Goal: Task Accomplishment & Management: Use online tool/utility

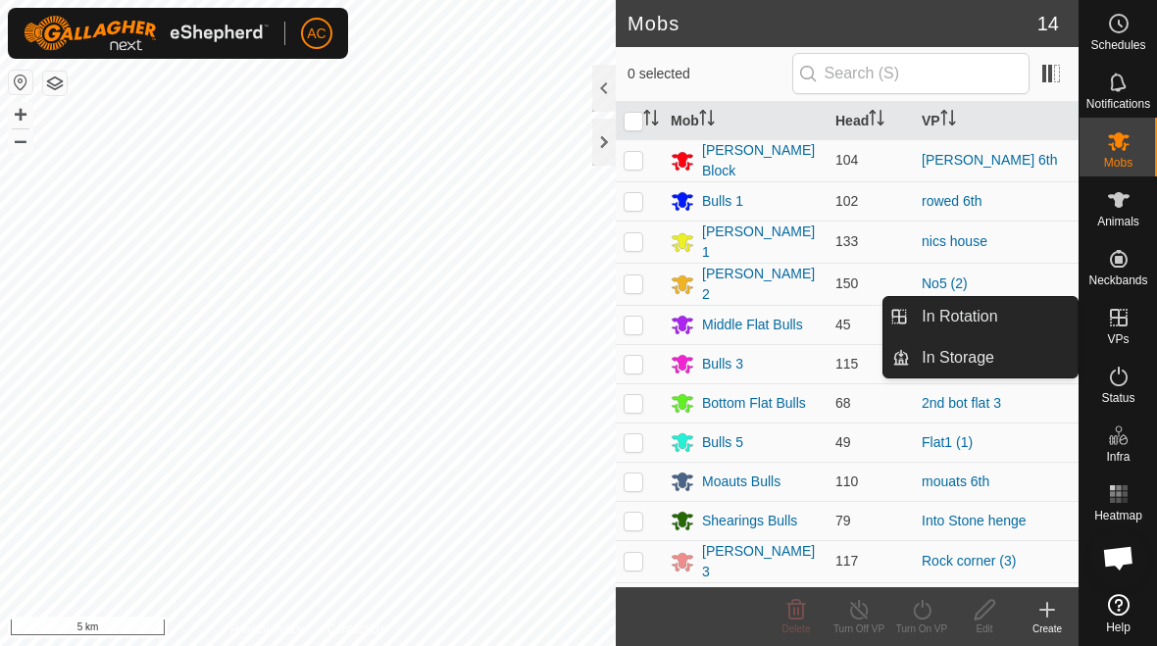
click at [803, 314] on span "In Rotation" at bounding box center [959, 317] width 75 height 24
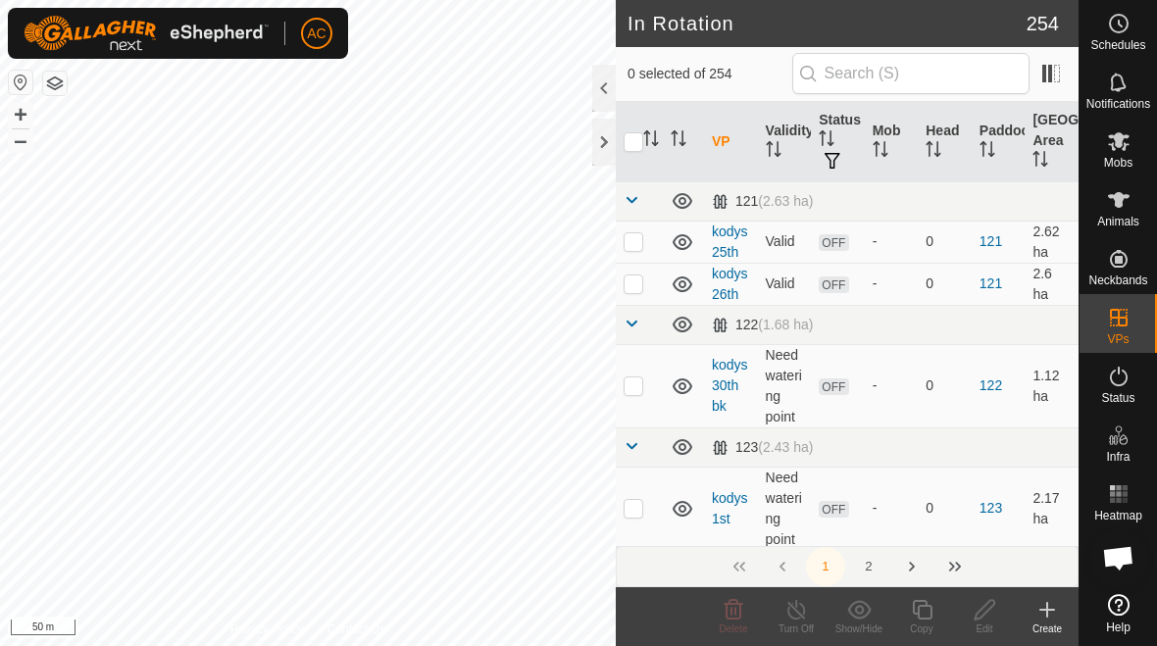
click at [803, 617] on icon at bounding box center [1047, 610] width 24 height 24
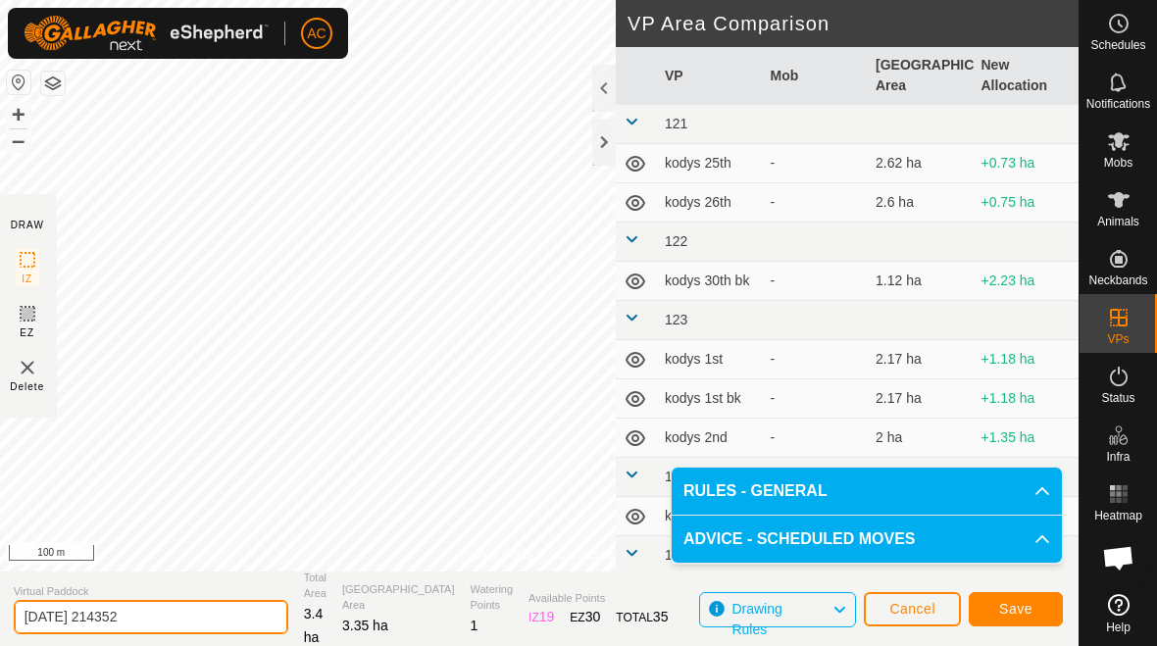
click at [203, 607] on input "[DATE] 214352" at bounding box center [151, 617] width 275 height 34
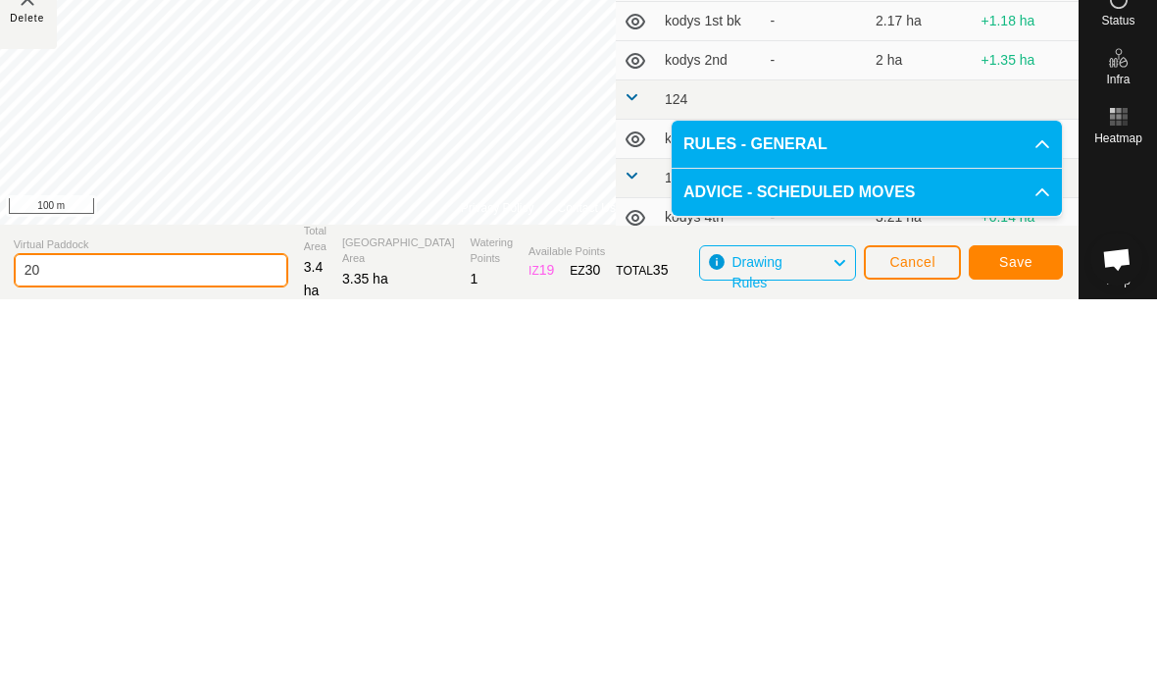
type input "2"
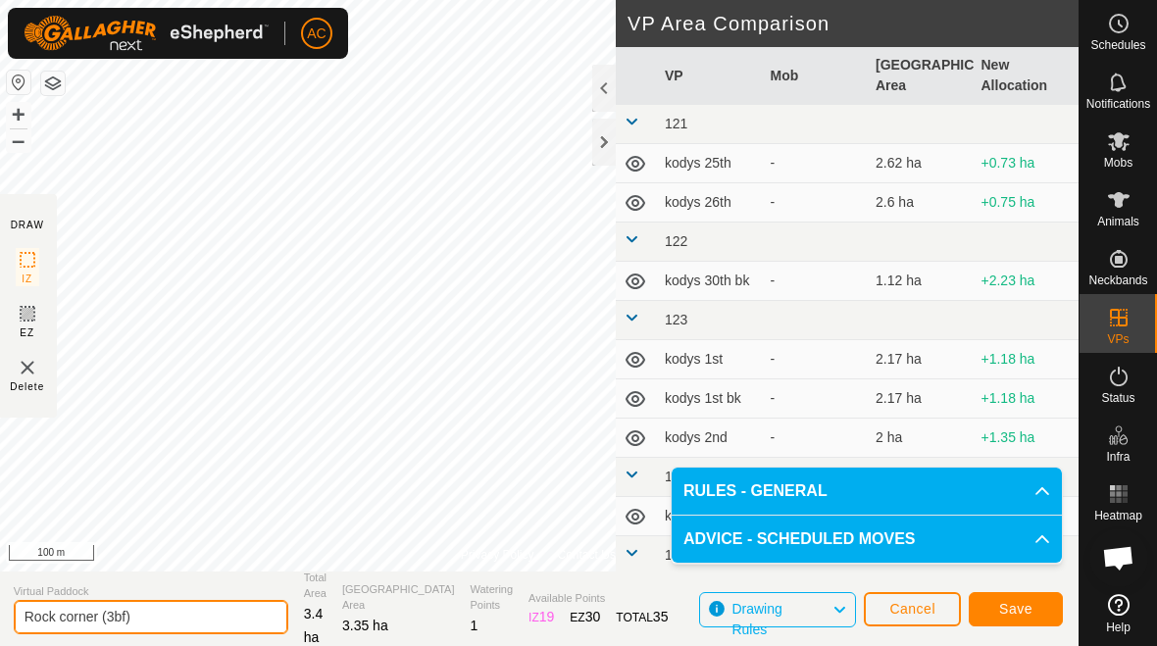
type input "Rock corner (3bf)"
click at [803, 609] on span "Save" at bounding box center [1015, 609] width 33 height 16
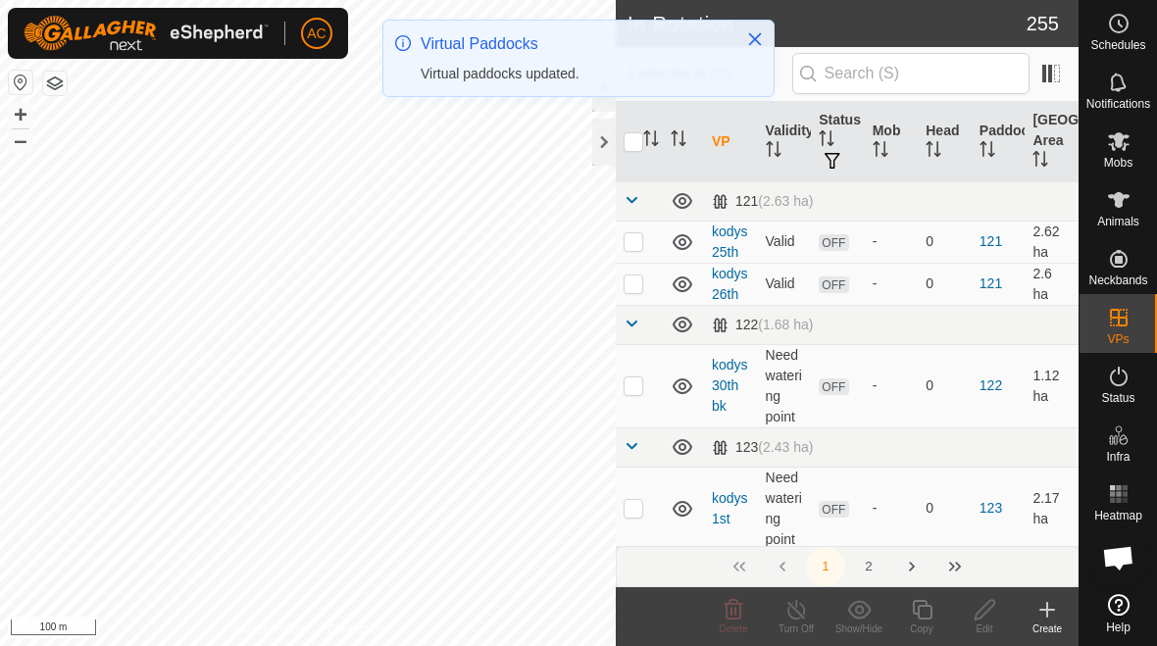
click at [597, 84] on div "Virtual paddocks updated." at bounding box center [574, 74] width 306 height 21
click at [752, 42] on icon "Close" at bounding box center [755, 39] width 13 height 13
